Goal: Task Accomplishment & Management: Manage account settings

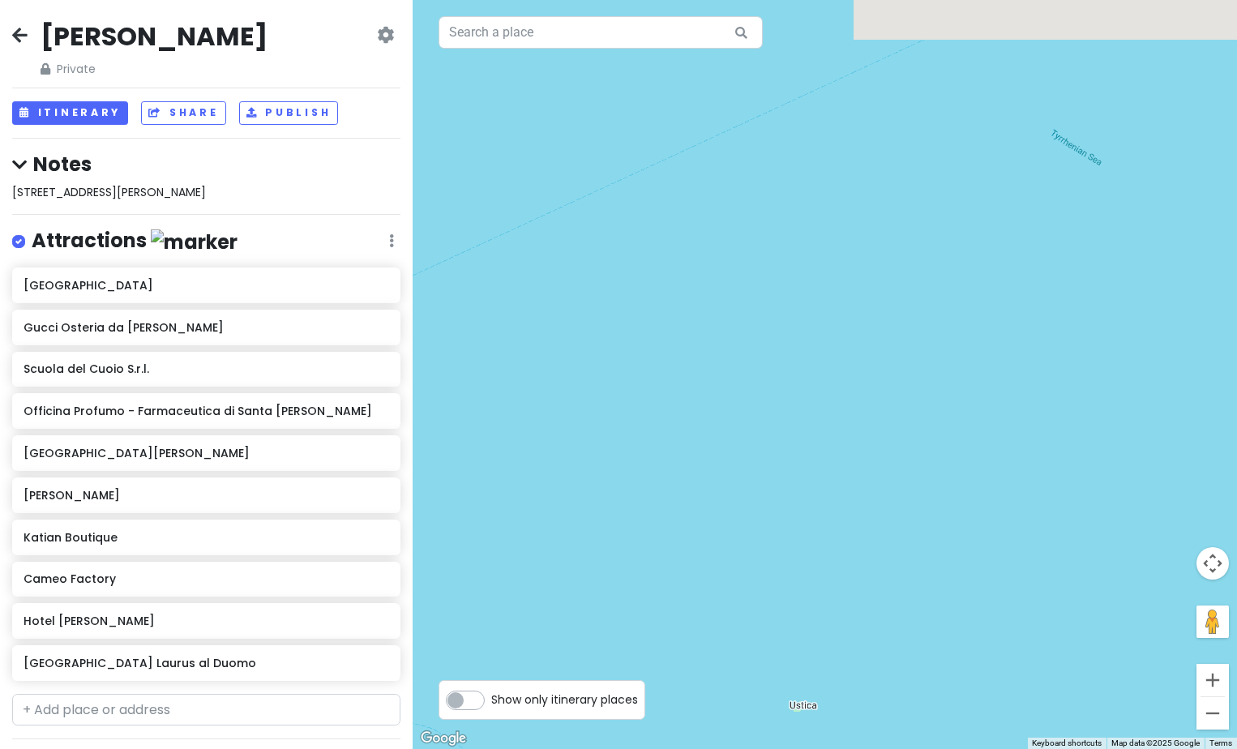
drag, startPoint x: 720, startPoint y: 254, endPoint x: 921, endPoint y: 624, distance: 421.0
click at [915, 679] on div at bounding box center [824, 374] width 824 height 749
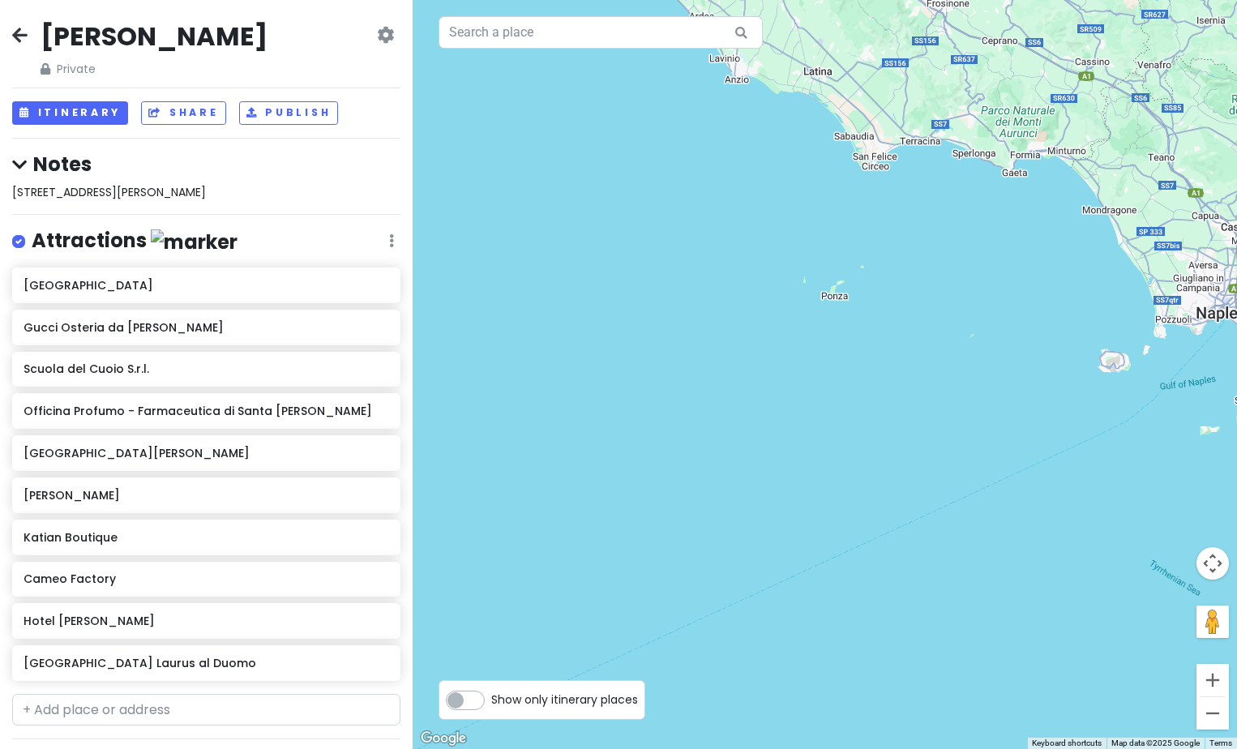
drag, startPoint x: 803, startPoint y: 328, endPoint x: 894, endPoint y: 772, distance: 453.3
click at [894, 748] on html "[PERSON_NAME] Trip Private Change Dates Make a Copy Delete Trip Go Pro ⚡️ Give …" at bounding box center [618, 374] width 1237 height 749
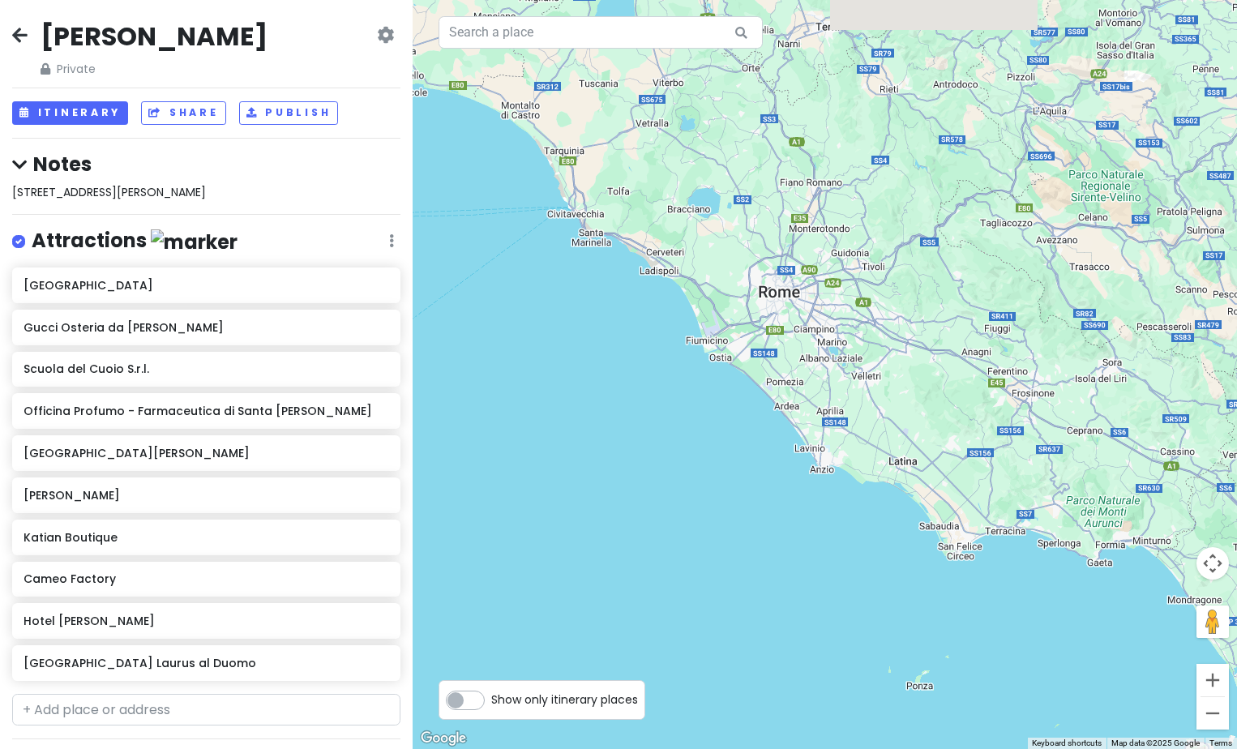
drag, startPoint x: 954, startPoint y: 409, endPoint x: 1011, endPoint y: 790, distance: 385.2
click at [1011, 748] on html "[PERSON_NAME] Trip Private Change Dates Make a Copy Delete Trip Go Pro ⚡️ Give …" at bounding box center [618, 374] width 1237 height 749
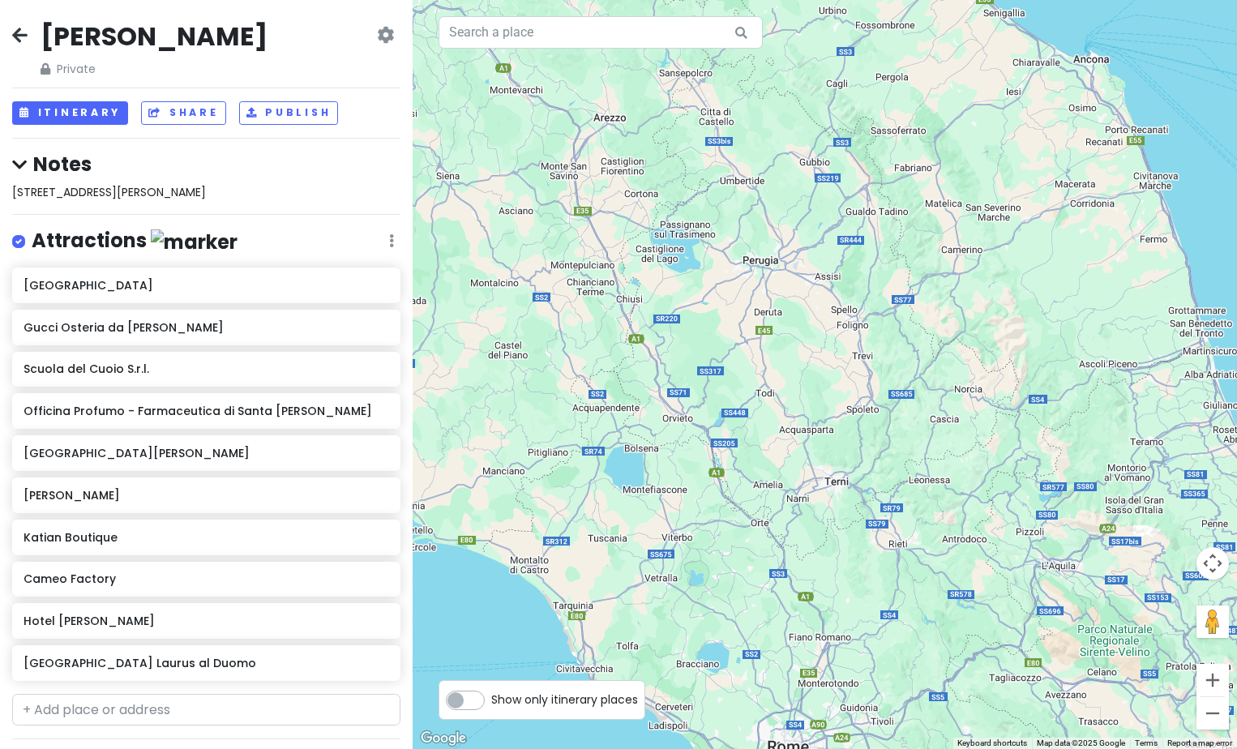
drag, startPoint x: 966, startPoint y: 339, endPoint x: 991, endPoint y: 761, distance: 423.0
click at [991, 748] on html "[PERSON_NAME] Trip Private Change Dates Make a Copy Delete Trip Go Pro ⚡️ Give …" at bounding box center [618, 374] width 1237 height 749
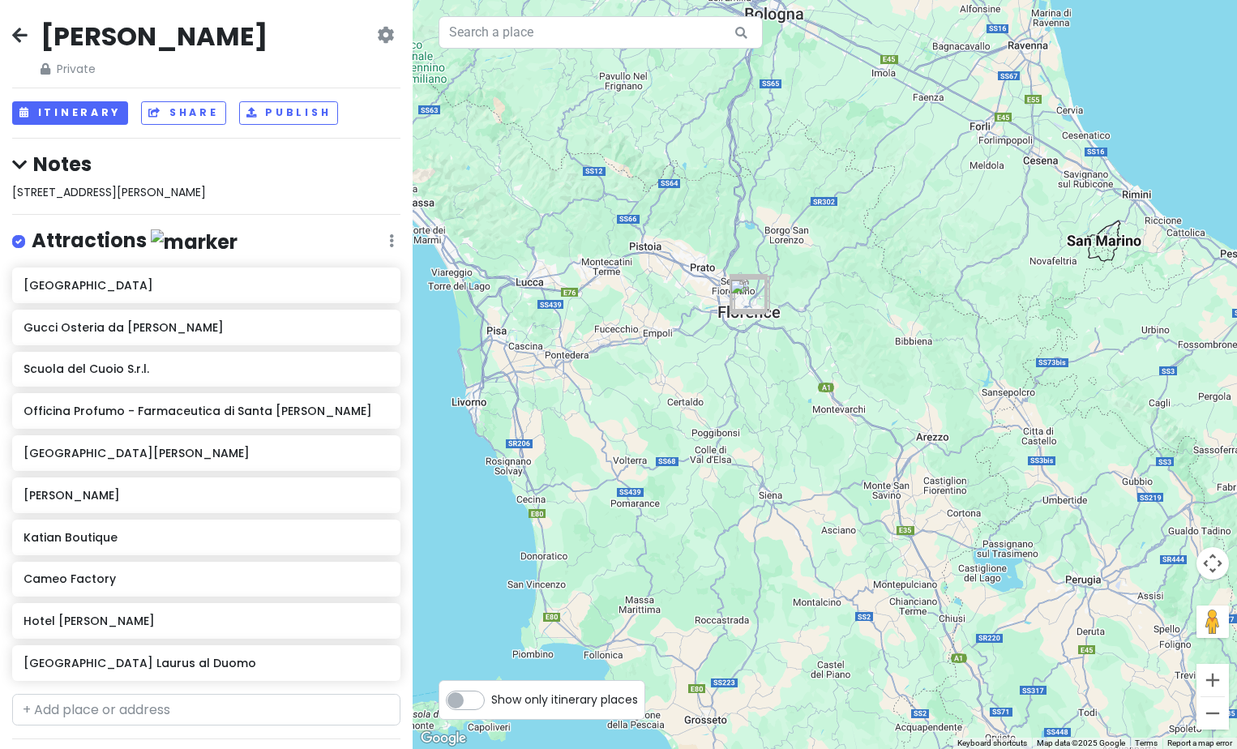
drag, startPoint x: 831, startPoint y: 435, endPoint x: 1037, endPoint y: 641, distance: 291.1
click at [1153, 748] on html "[PERSON_NAME] Trip Private Change Dates Make a Copy Delete Trip Go Pro ⚡️ Give …" at bounding box center [618, 374] width 1237 height 749
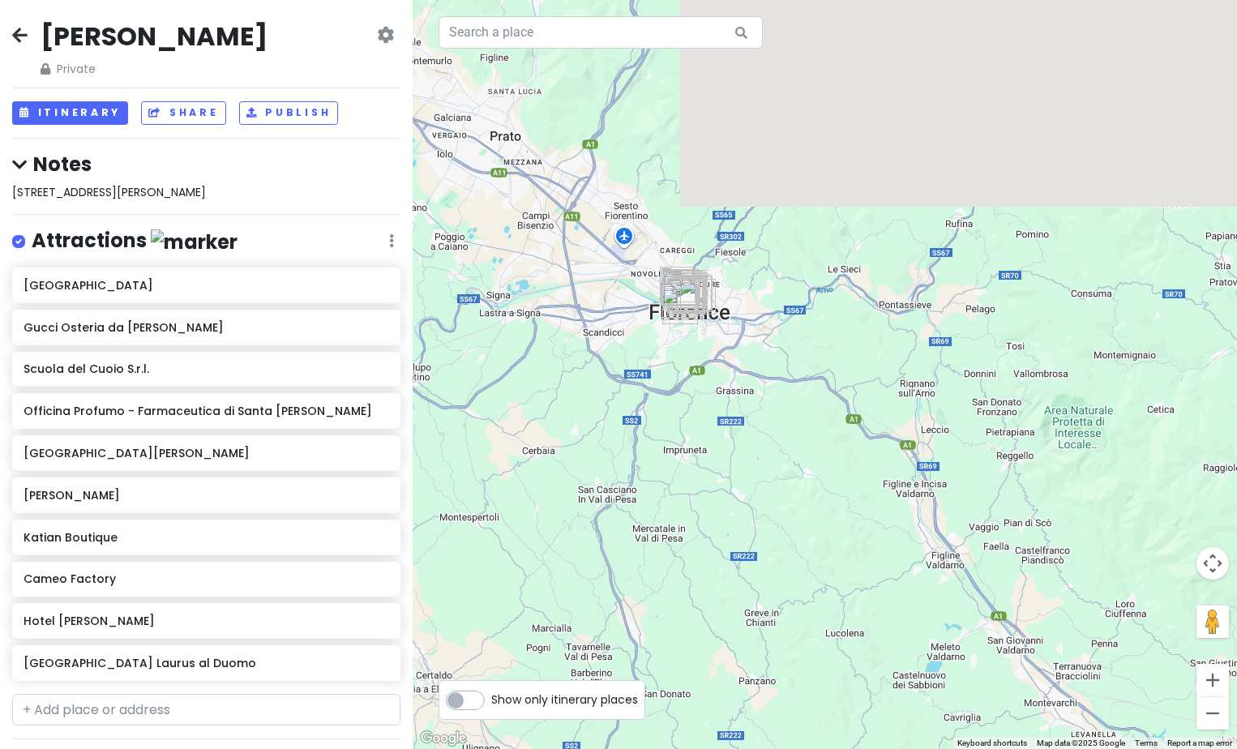
drag, startPoint x: 717, startPoint y: 318, endPoint x: 786, endPoint y: 763, distance: 450.2
click at [786, 748] on html "[PERSON_NAME] Trip Private Change Dates Make a Copy Delete Trip Go Pro ⚡️ Give …" at bounding box center [618, 374] width 1237 height 749
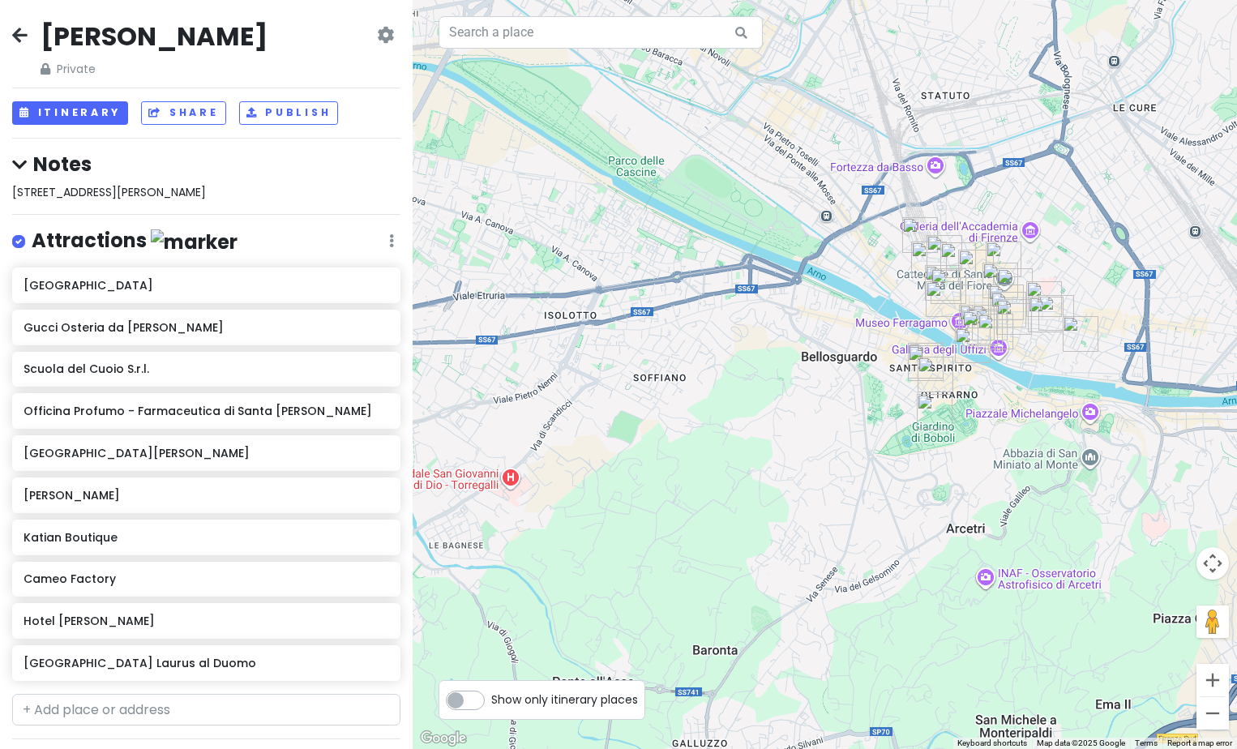
drag, startPoint x: 515, startPoint y: 455, endPoint x: 1379, endPoint y: 571, distance: 872.4
click at [1236, 571] on html "[PERSON_NAME] Trip Private Change Dates Make a Copy Delete Trip Go Pro ⚡️ Give …" at bounding box center [618, 374] width 1237 height 749
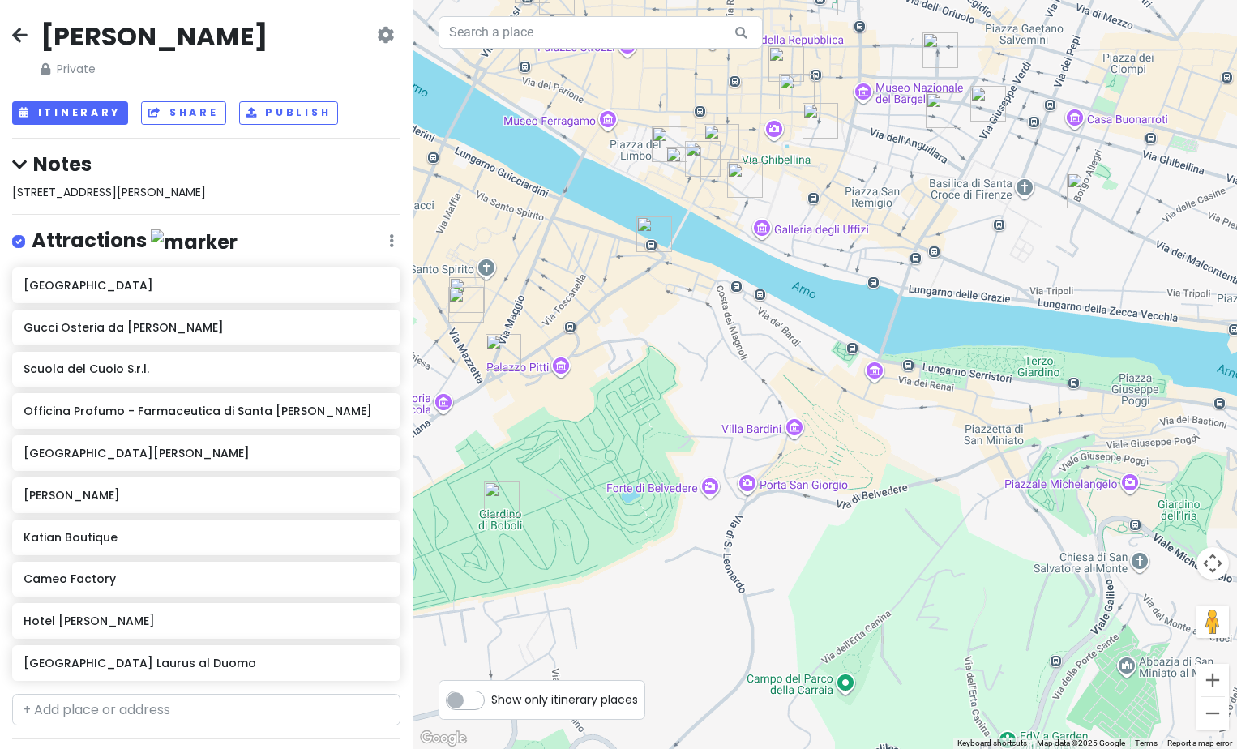
drag, startPoint x: 933, startPoint y: 404, endPoint x: 985, endPoint y: 790, distance: 389.2
click at [985, 748] on html "[PERSON_NAME] Trip Private Change Dates Make a Copy Delete Trip Go Pro ⚡️ Give …" at bounding box center [618, 374] width 1237 height 749
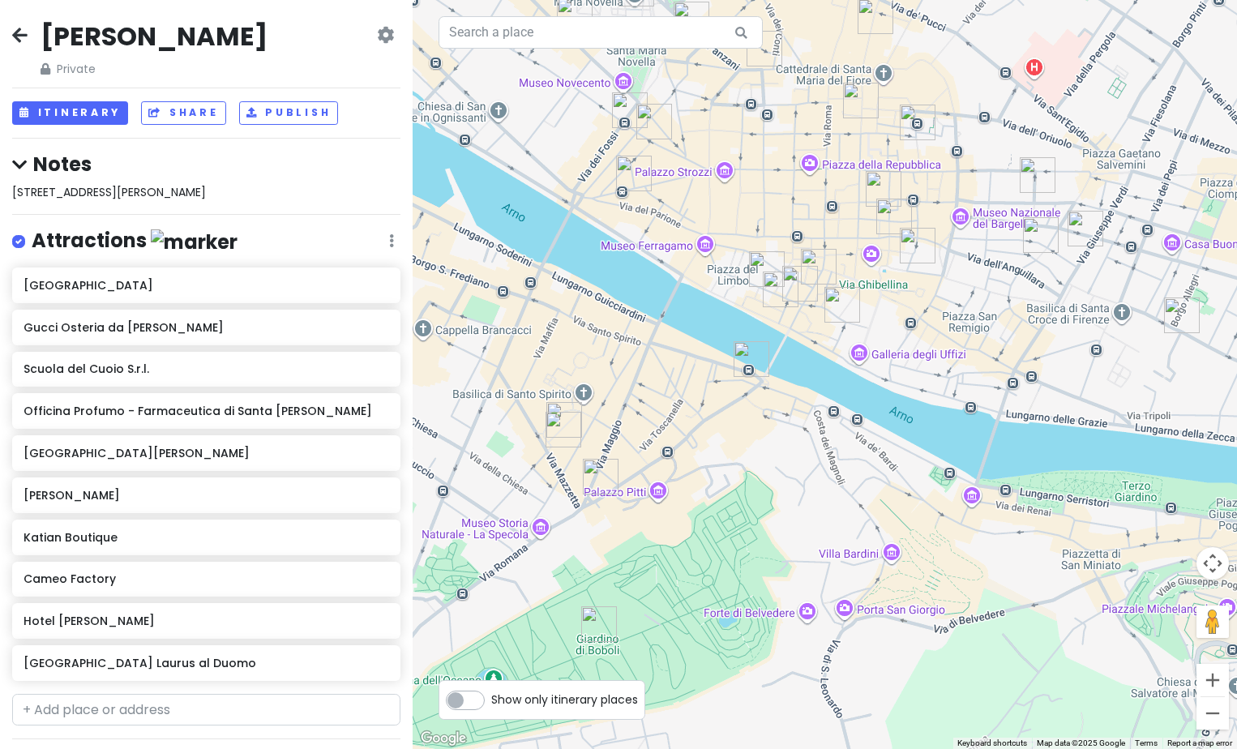
drag, startPoint x: 800, startPoint y: 387, endPoint x: 872, endPoint y: 515, distance: 147.0
click at [872, 515] on div at bounding box center [824, 374] width 824 height 749
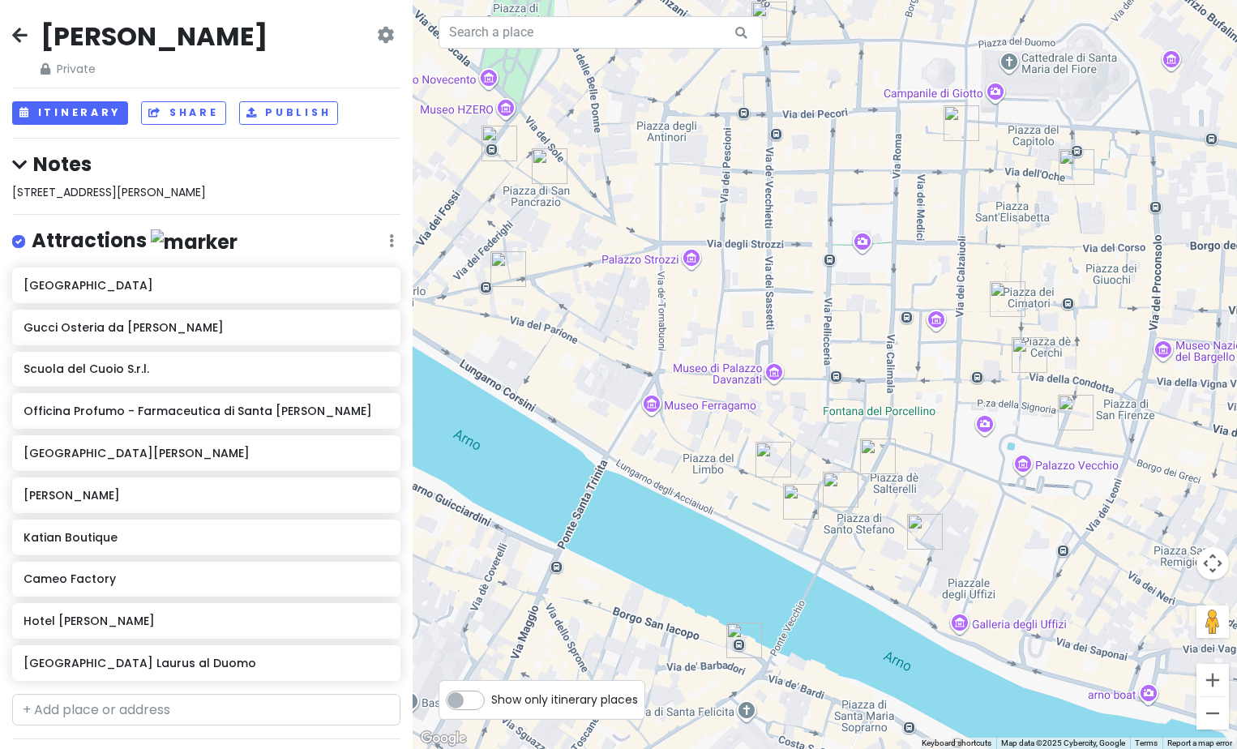
drag, startPoint x: 803, startPoint y: 352, endPoint x: 886, endPoint y: 755, distance: 411.9
click at [886, 748] on html "[PERSON_NAME] Trip Private Change Dates Make a Copy Delete Trip Go Pro ⚡️ Give …" at bounding box center [618, 374] width 1237 height 749
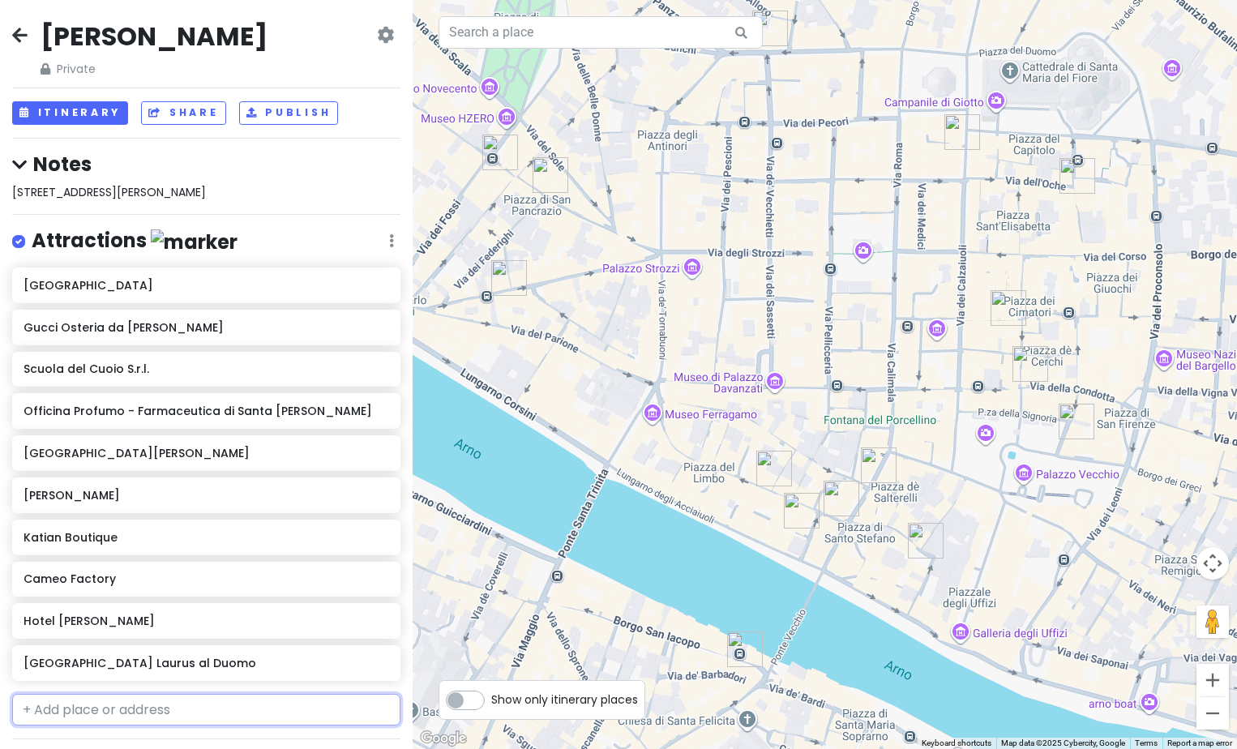
click at [123, 714] on input "text" at bounding box center [206, 710] width 388 height 32
type input "Leather School"
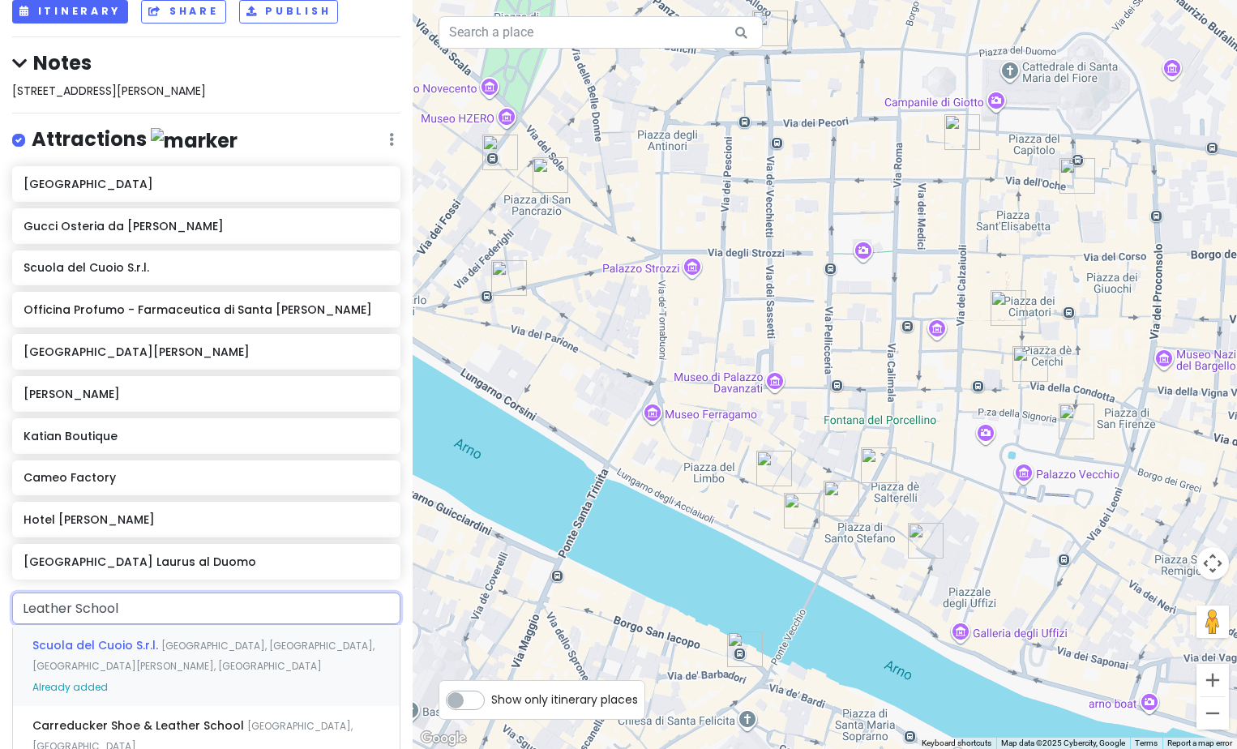
scroll to position [123, 0]
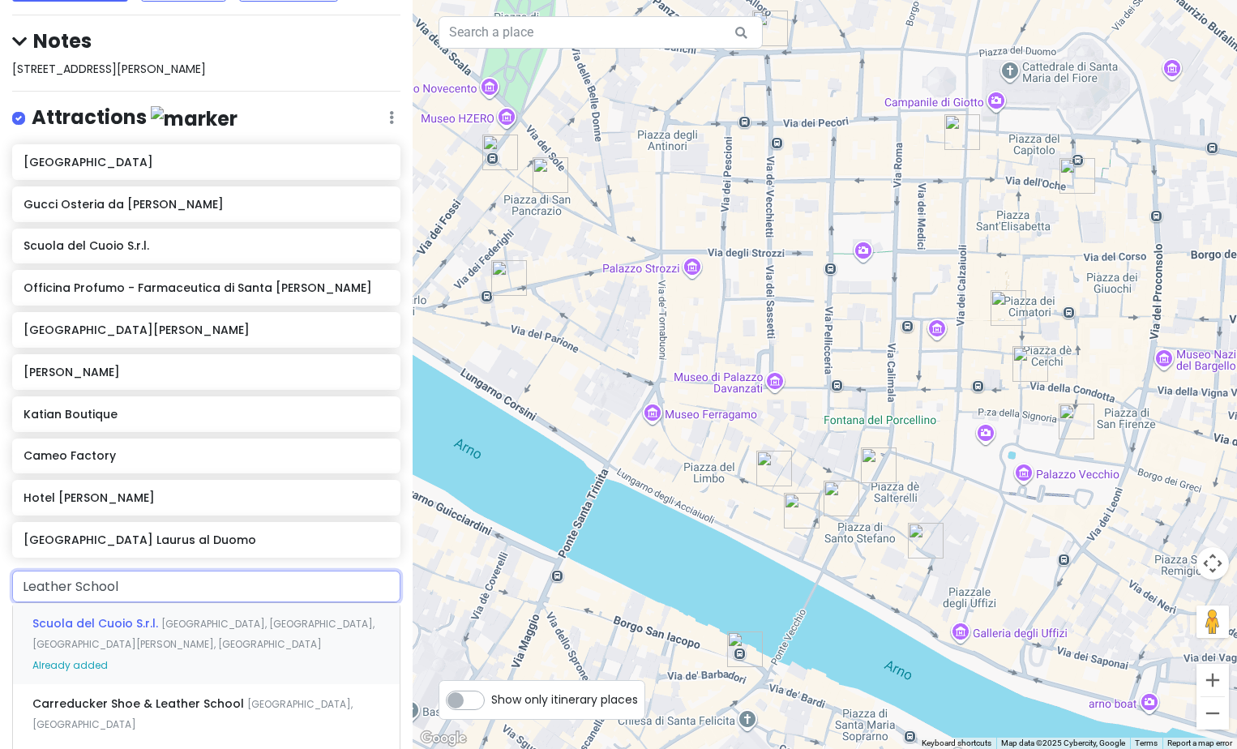
click at [105, 622] on span "Scuola del Cuoio S.r.l." at bounding box center [96, 623] width 129 height 16
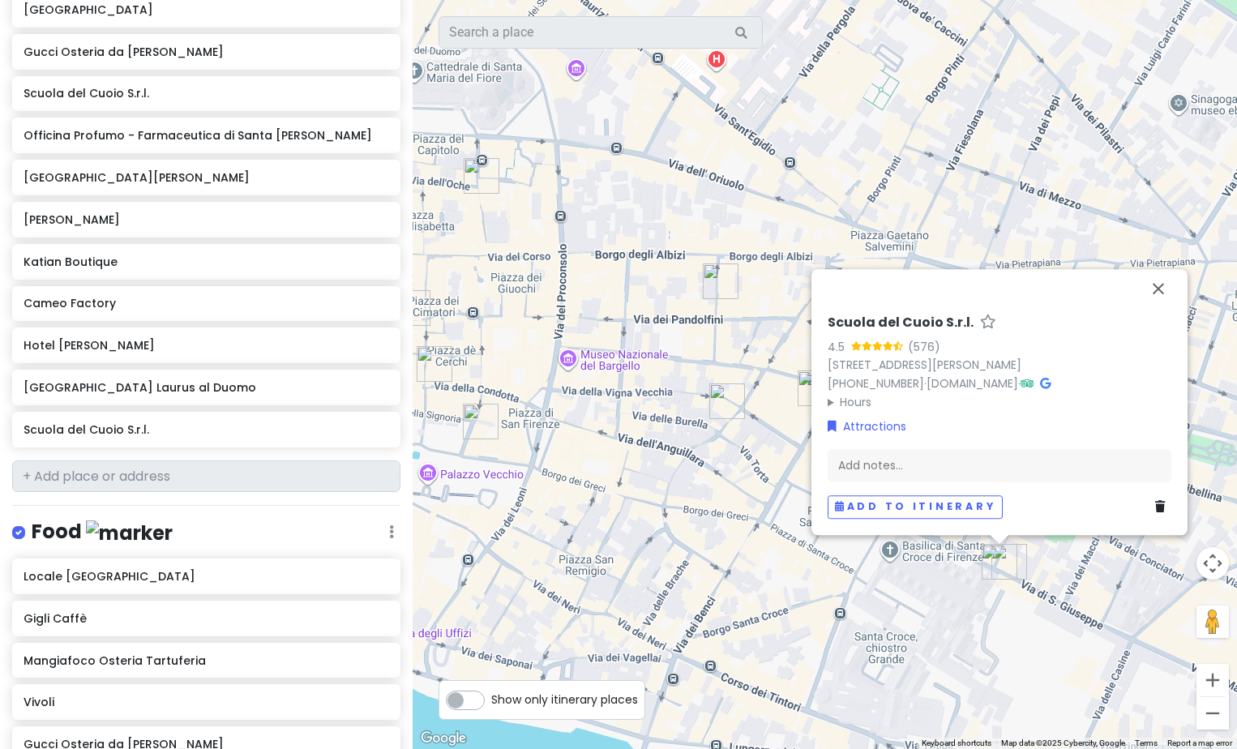
scroll to position [266, 0]
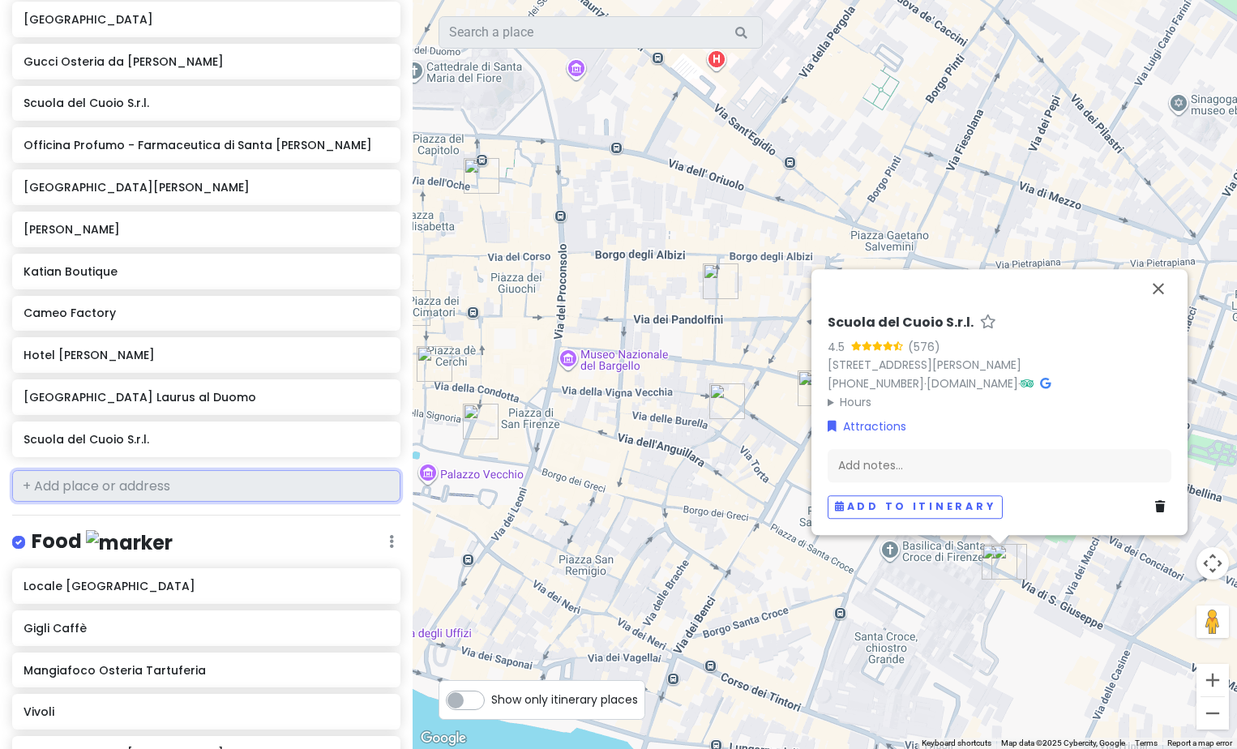
click at [105, 484] on input "text" at bounding box center [206, 486] width 388 height 32
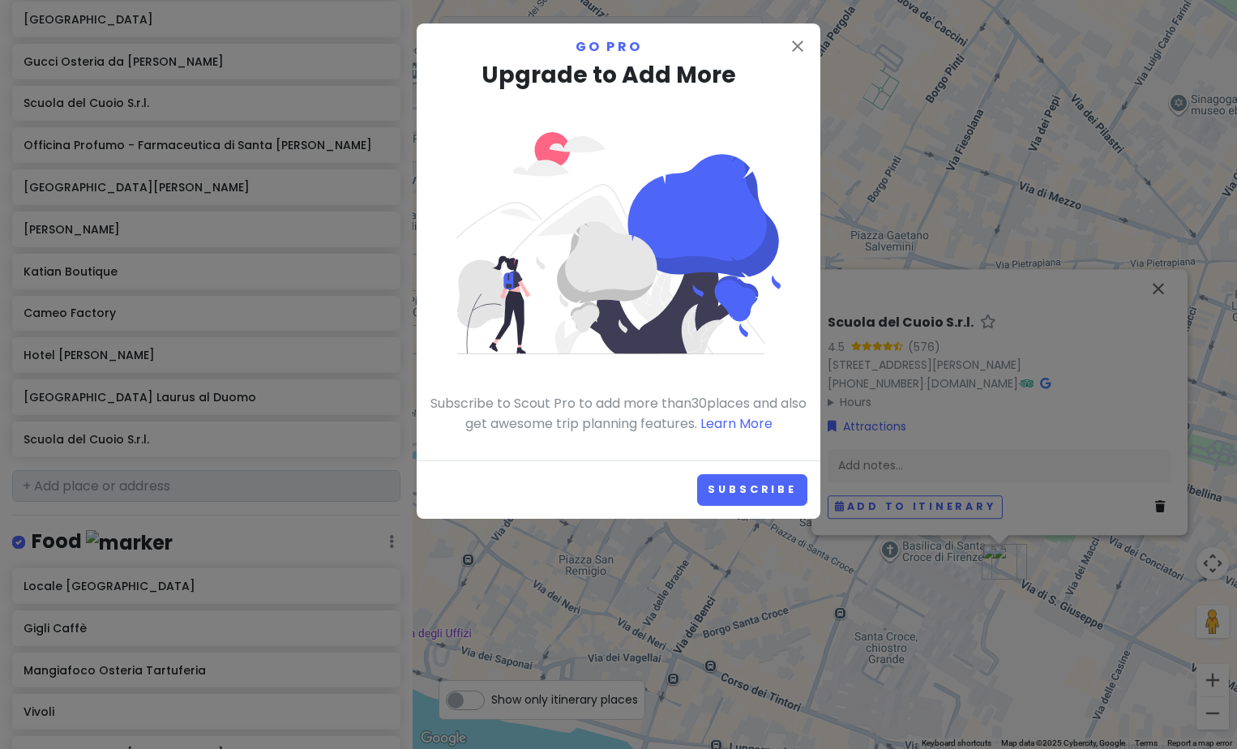
click at [105, 484] on div "close Go Pro Upgrade to Add More Subscribe to Scout Pro to add more than 30 pla…" at bounding box center [618, 374] width 1237 height 749
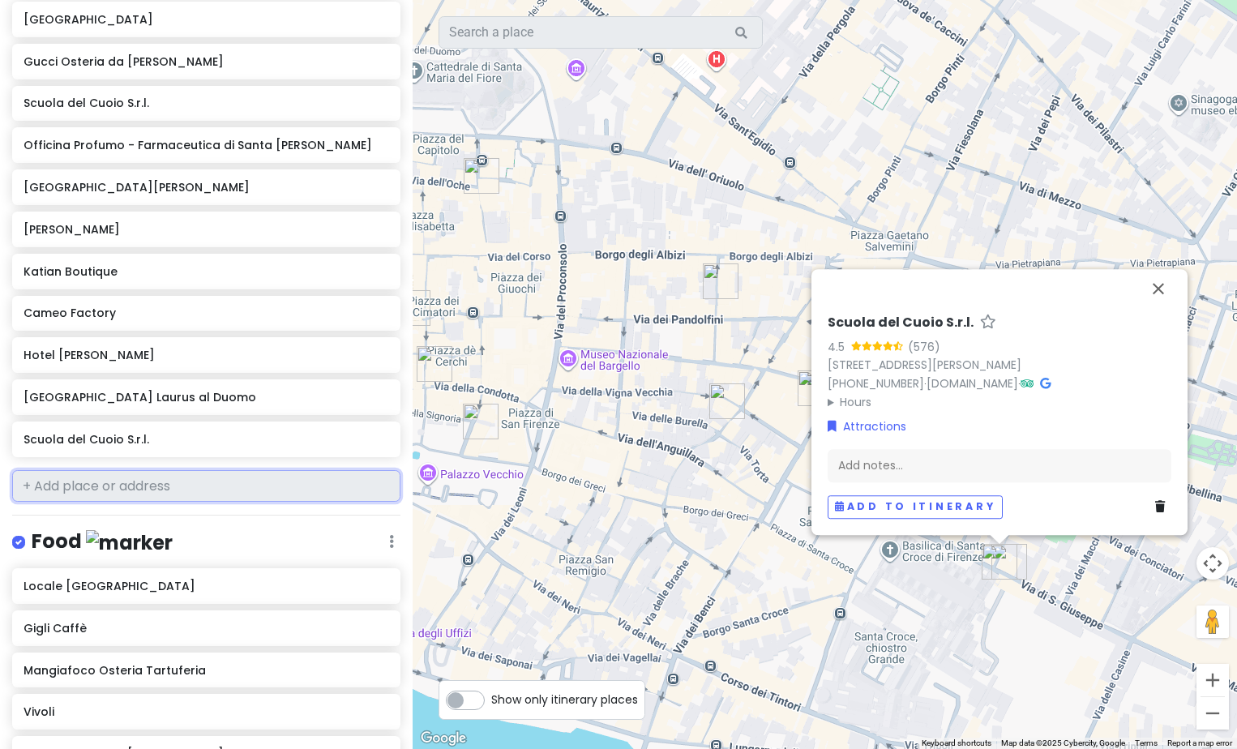
click at [24, 485] on input "text" at bounding box center [206, 486] width 388 height 32
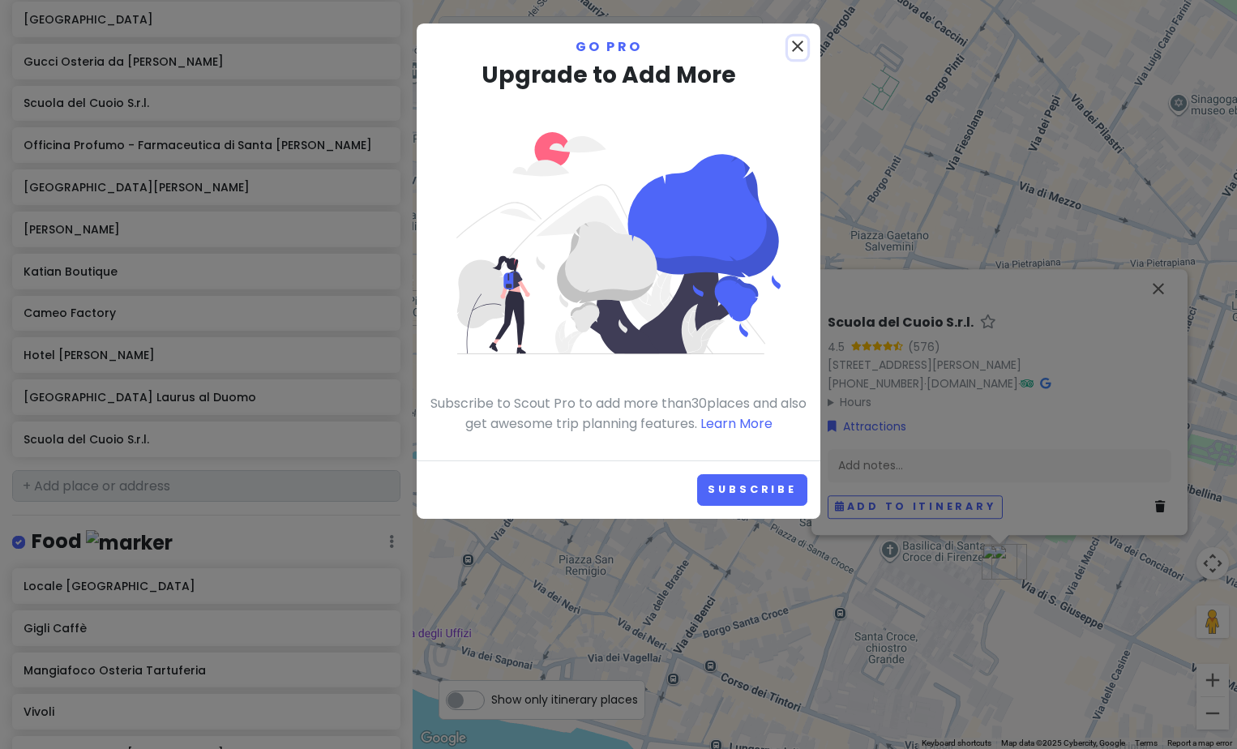
click at [795, 40] on icon "close" at bounding box center [797, 45] width 19 height 19
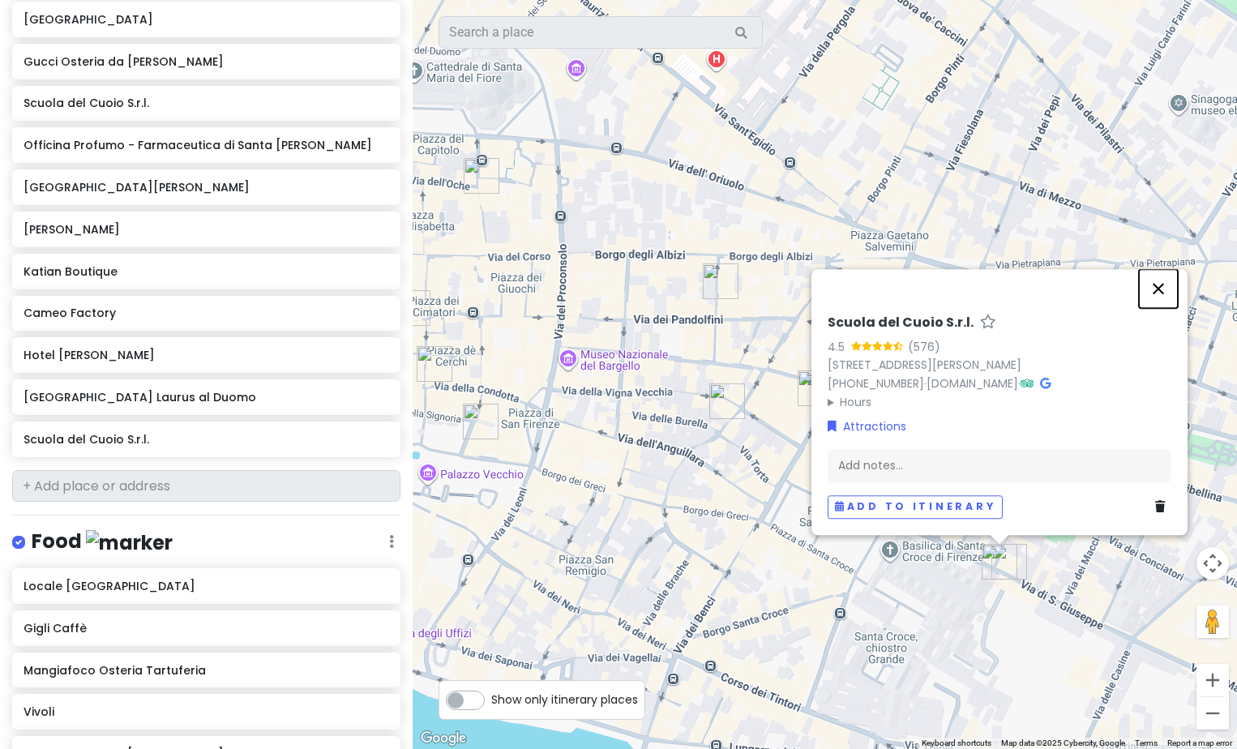
click at [1157, 290] on button "Close" at bounding box center [1158, 288] width 39 height 39
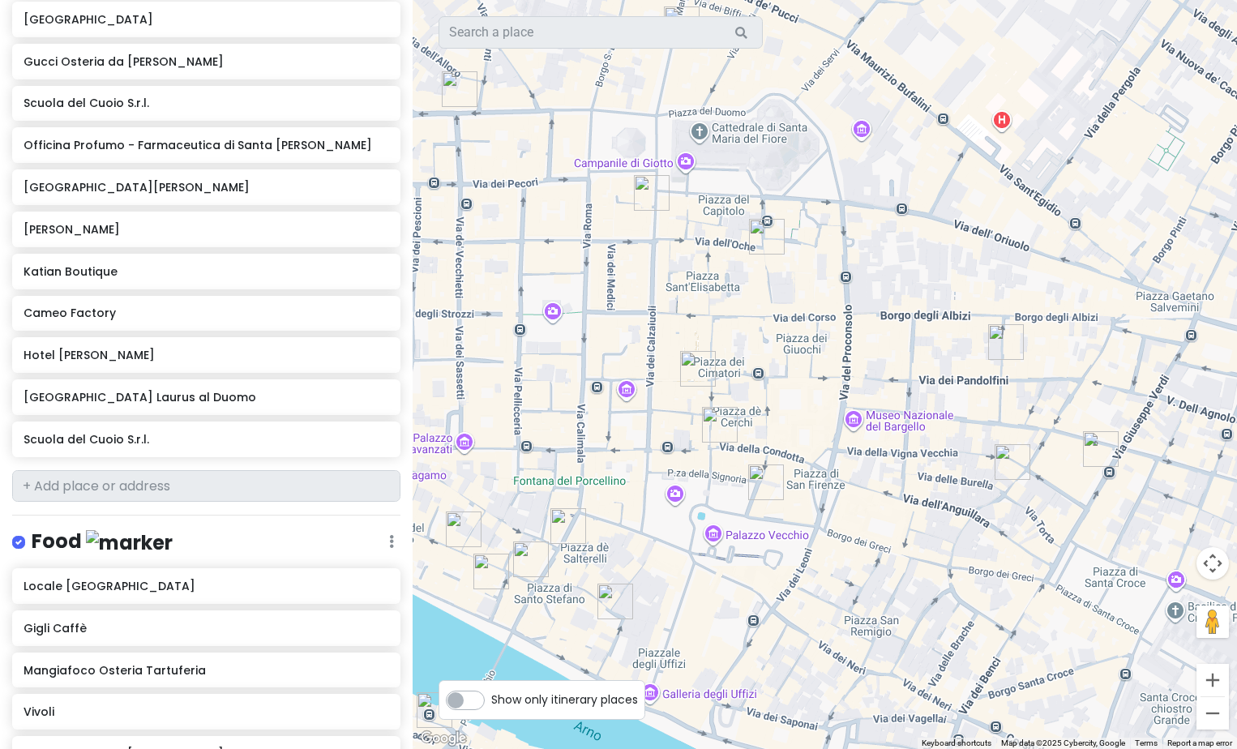
drag, startPoint x: 722, startPoint y: 540, endPoint x: 1009, endPoint y: 601, distance: 293.4
click at [1011, 601] on div at bounding box center [824, 374] width 824 height 749
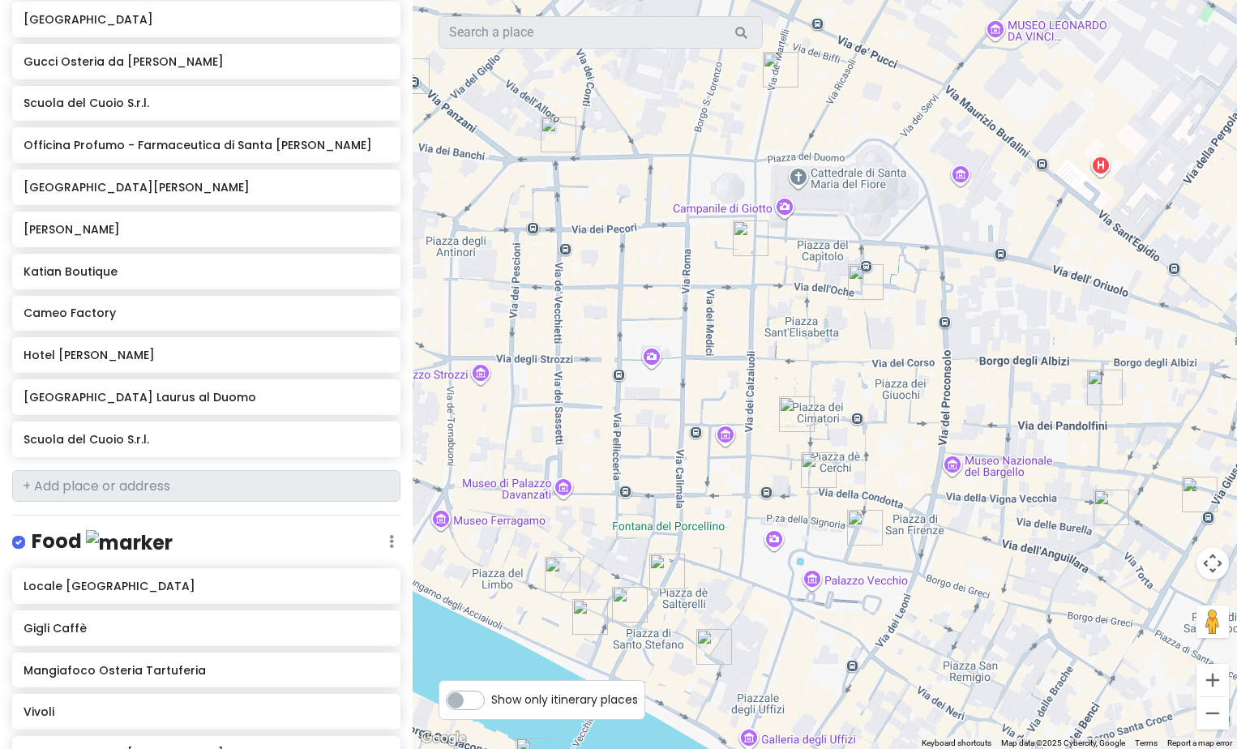
drag, startPoint x: 705, startPoint y: 524, endPoint x: 807, endPoint y: 571, distance: 112.4
click at [807, 571] on div at bounding box center [824, 374] width 824 height 749
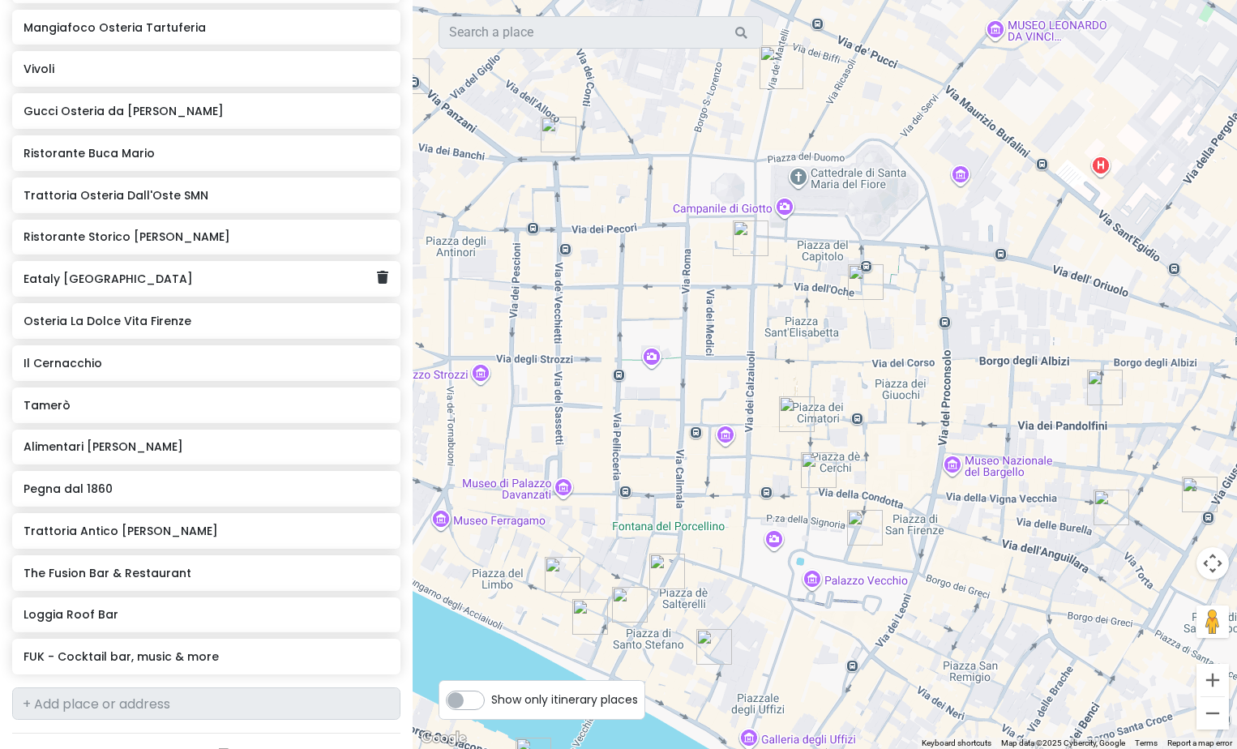
scroll to position [914, 0]
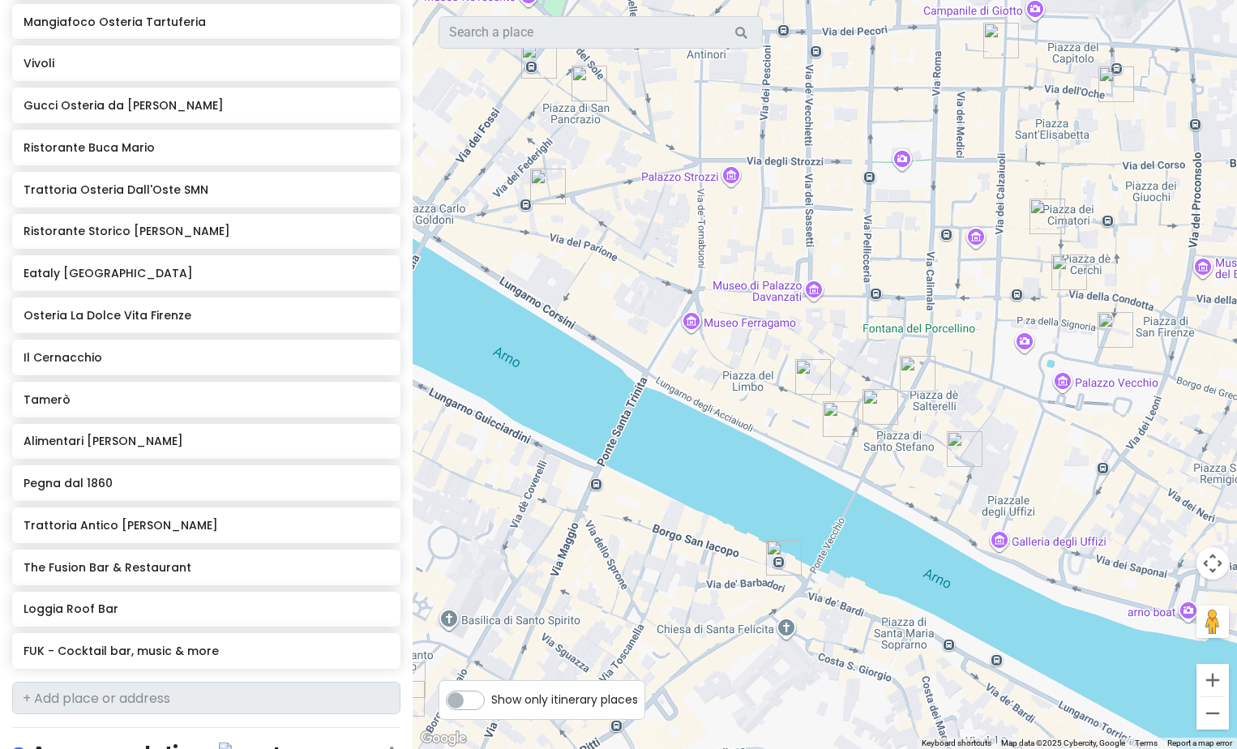
drag, startPoint x: 526, startPoint y: 432, endPoint x: 776, endPoint y: 233, distance: 319.6
click at [776, 233] on div at bounding box center [824, 374] width 824 height 749
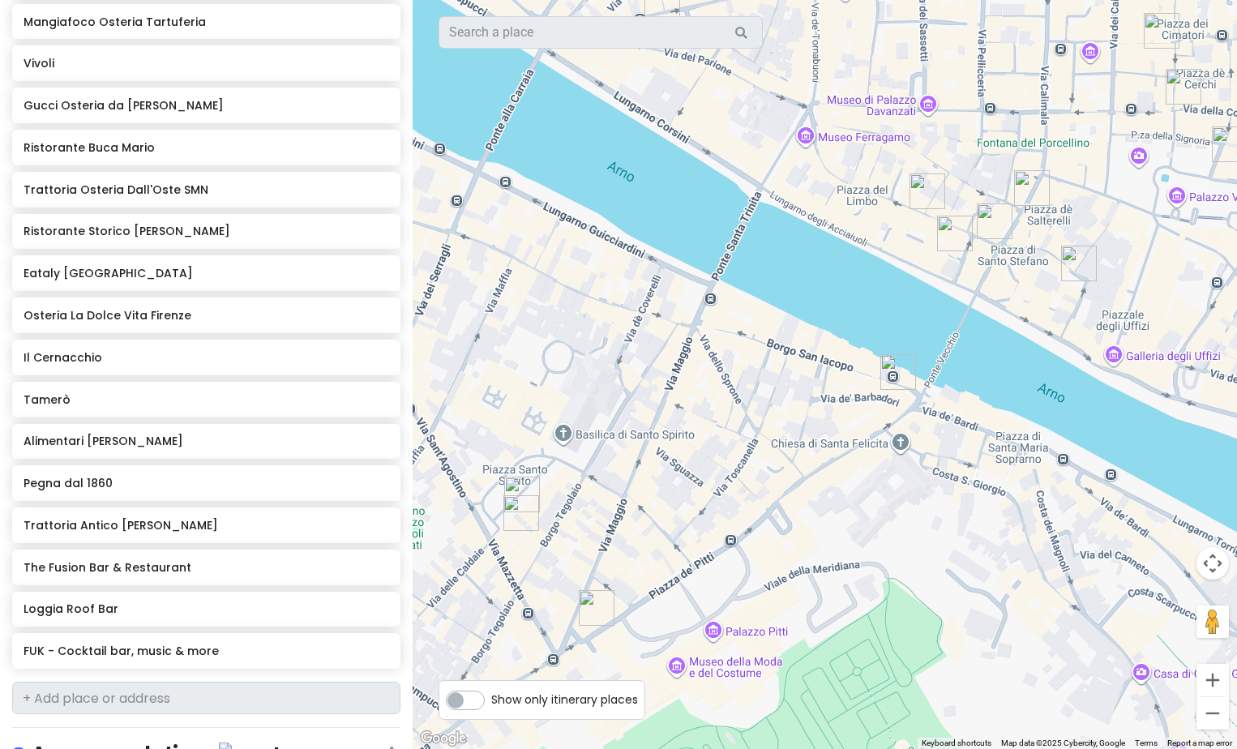
drag, startPoint x: 740, startPoint y: 570, endPoint x: 849, endPoint y: 416, distance: 188.9
click at [849, 416] on div at bounding box center [824, 374] width 824 height 749
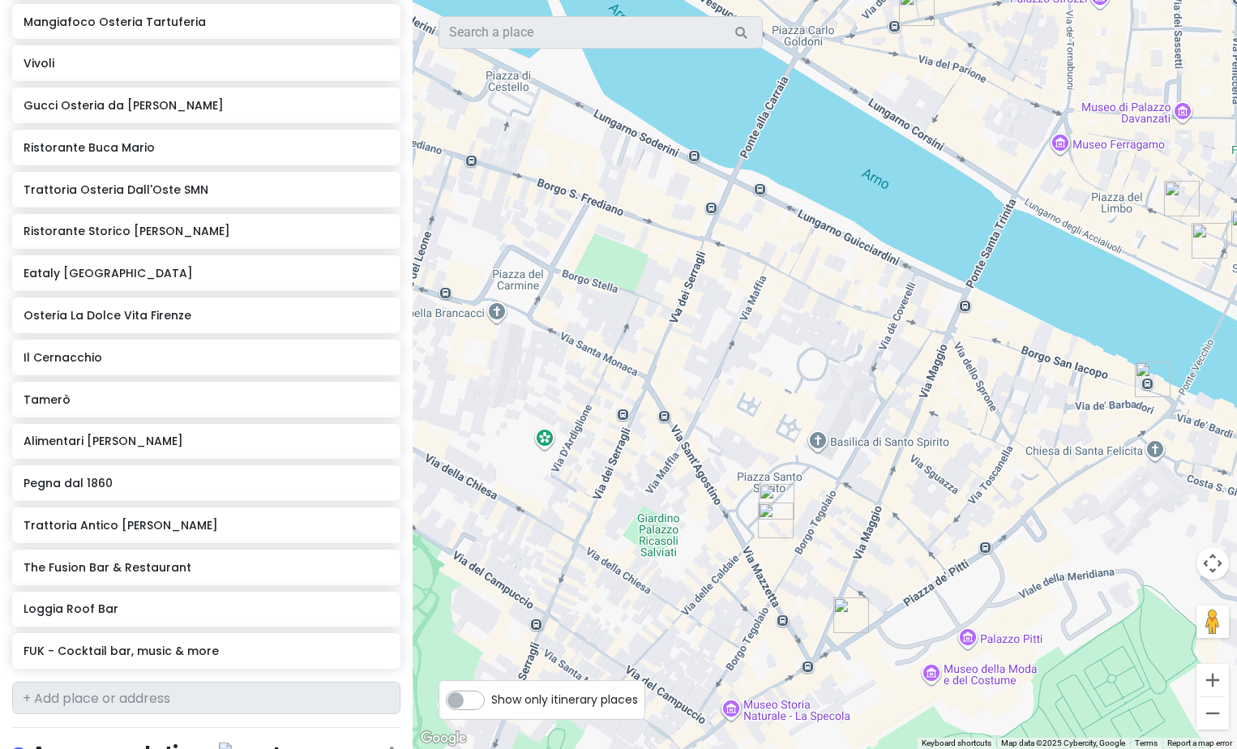
drag, startPoint x: 626, startPoint y: 515, endPoint x: 880, endPoint y: 523, distance: 254.6
click at [880, 523] on div at bounding box center [824, 374] width 824 height 749
